Goal: Information Seeking & Learning: Learn about a topic

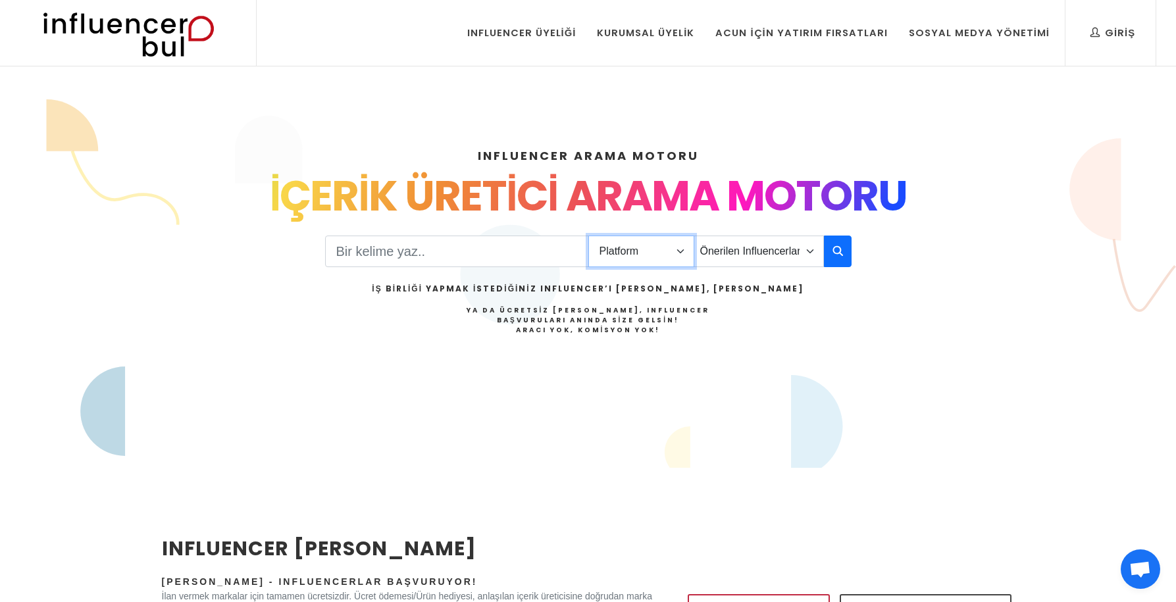
click at [631, 254] on select "Platform Instagram Facebook Youtube Tiktok Twitter Twitch" at bounding box center [642, 252] width 106 height 32
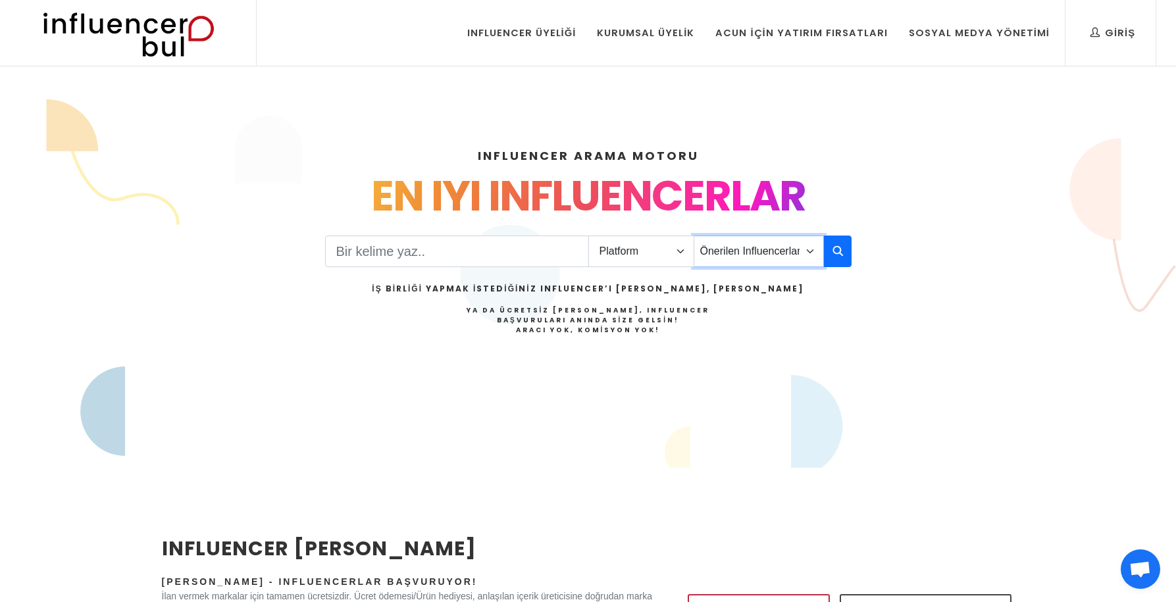
click at [750, 251] on select "Önerilen Influencerlar Aile & [PERSON_NAME] & [PERSON_NAME] [PERSON_NAME] & Giy…" at bounding box center [759, 252] width 130 height 32
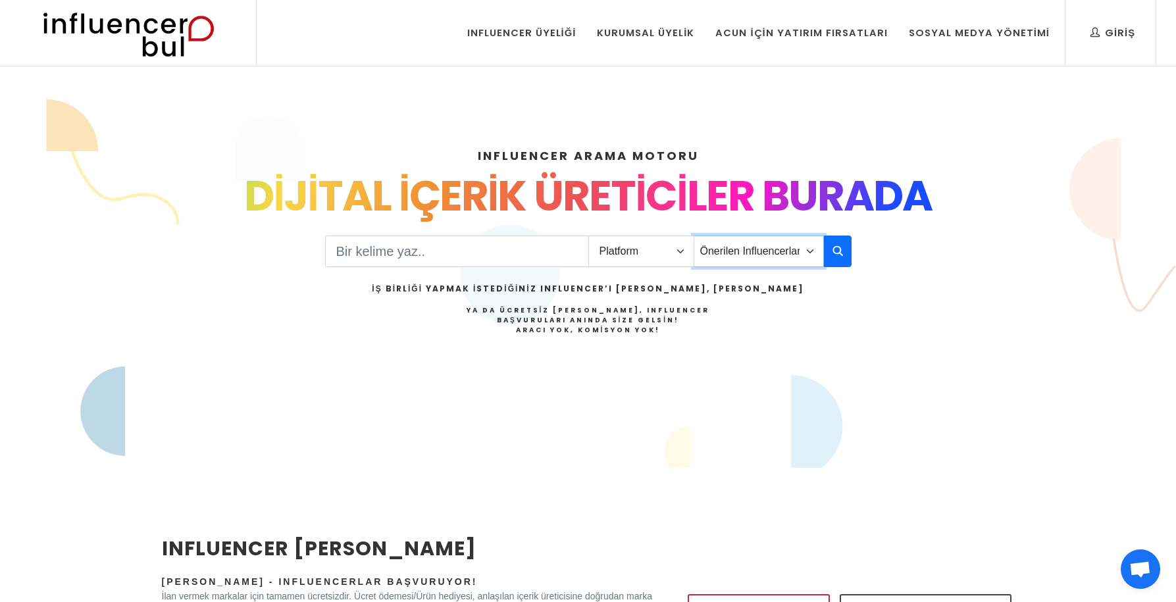
select select "29"
click at [694, 236] on select "Önerilen Influencerlar Aile & [PERSON_NAME] & [PERSON_NAME] [PERSON_NAME] & Giy…" at bounding box center [759, 252] width 130 height 32
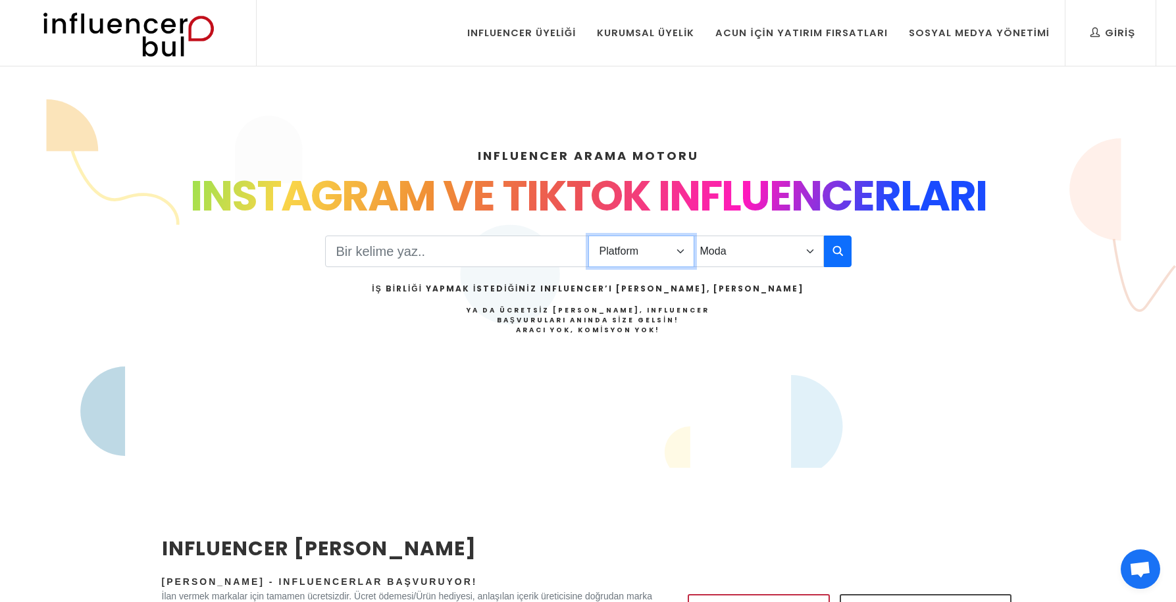
click at [679, 251] on select "Platform Instagram Facebook Youtube Tiktok Twitter Twitch" at bounding box center [642, 252] width 106 height 32
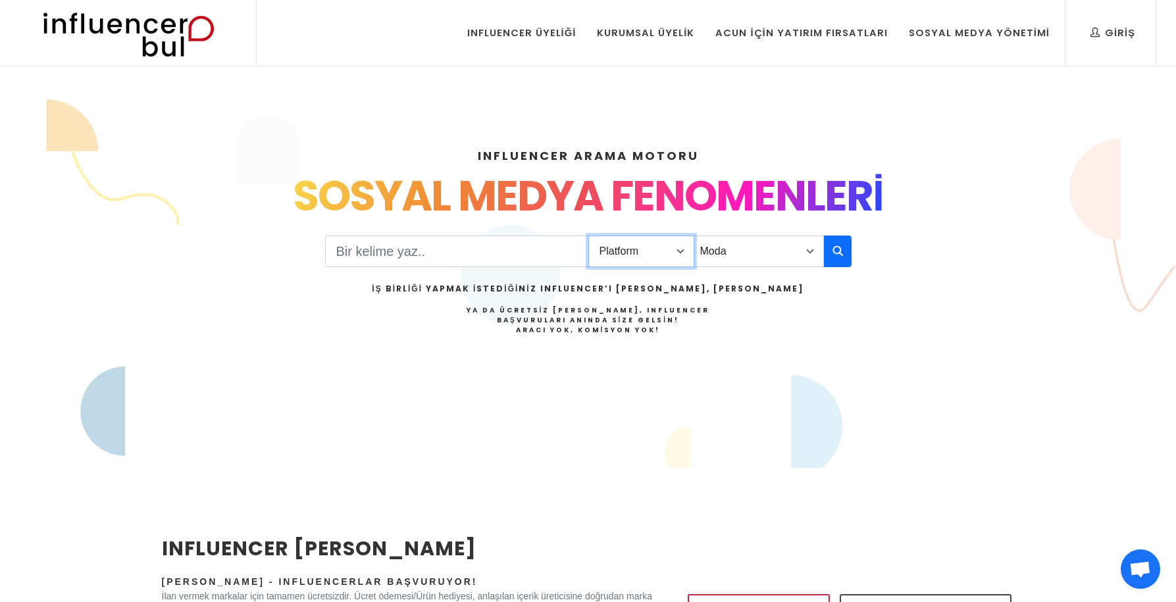
select select "1"
click at [589, 236] on select "Platform Instagram Facebook Youtube Tiktok Twitter Twitch" at bounding box center [642, 252] width 106 height 32
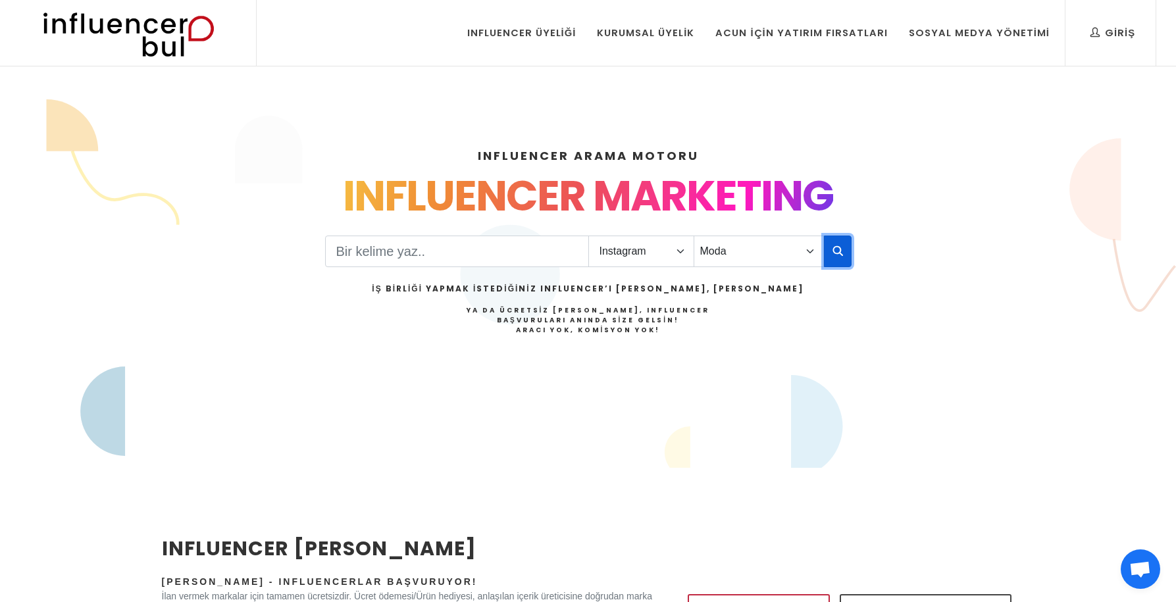
click at [837, 248] on icon "button" at bounding box center [838, 251] width 11 height 16
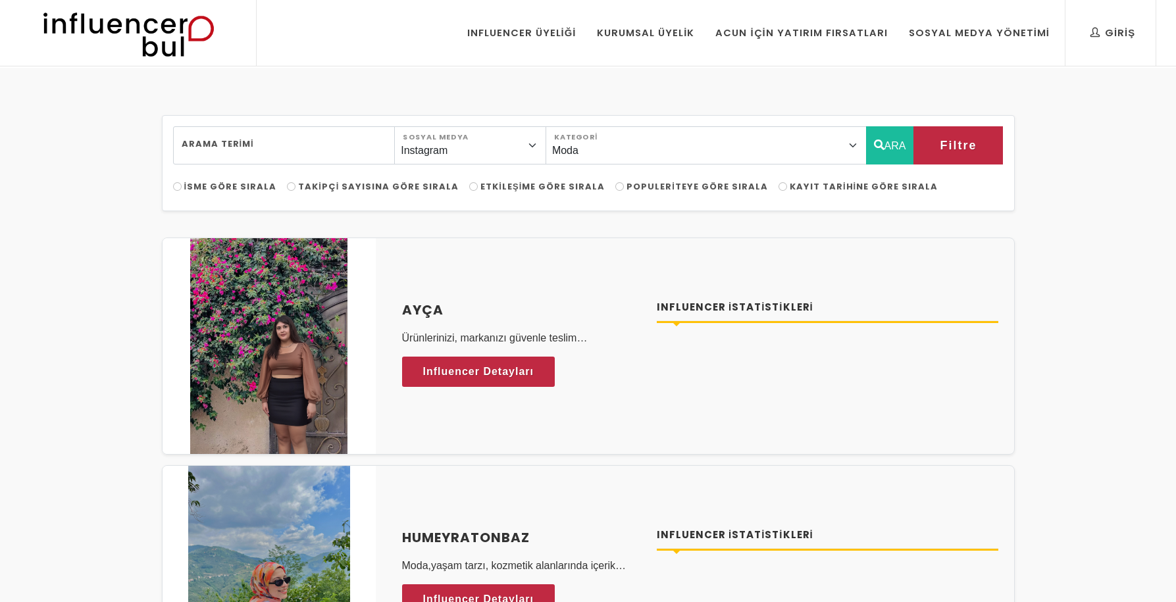
select select "29"
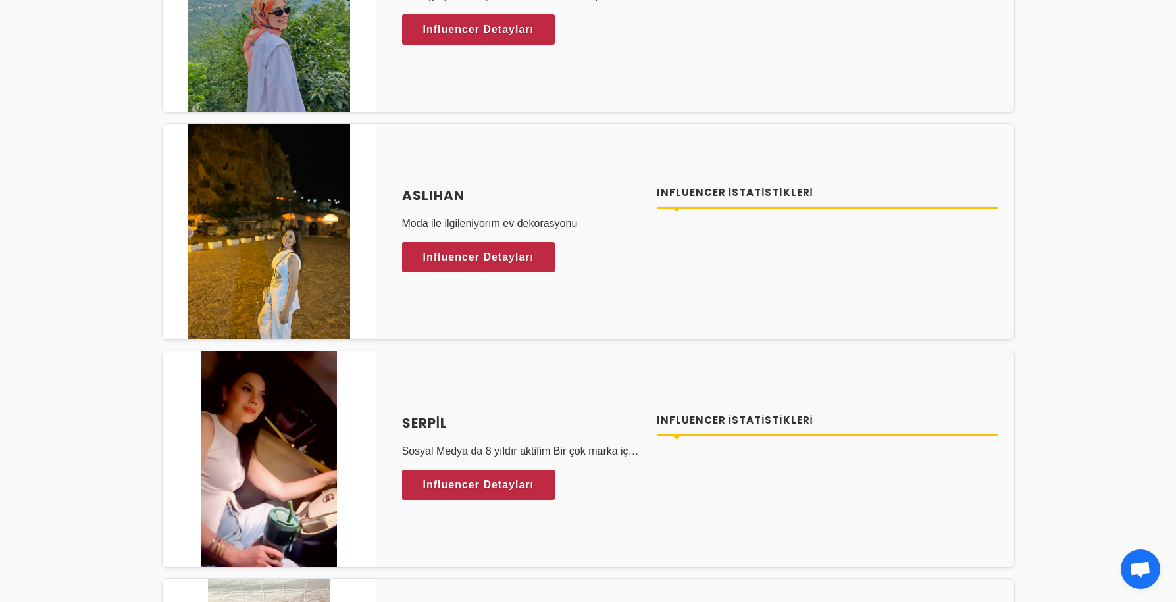
scroll to position [573, 0]
